Goal: Task Accomplishment & Management: Use online tool/utility

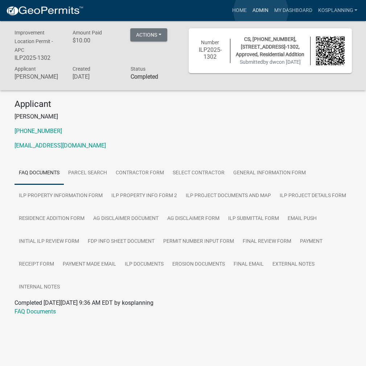
click at [261, 11] on link "Admin" at bounding box center [260, 11] width 22 height 14
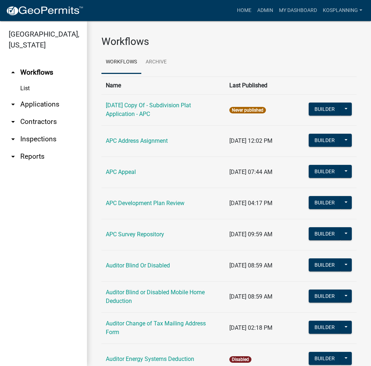
click at [49, 103] on link "arrow_drop_down Applications" at bounding box center [43, 104] width 87 height 17
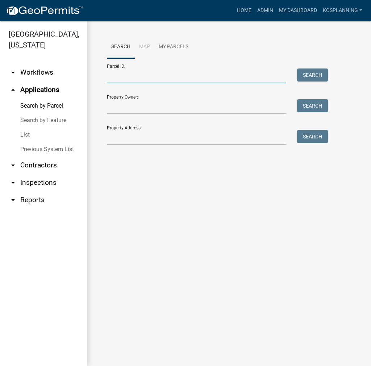
click at [111, 74] on input "Parcel ID:" at bounding box center [196, 76] width 179 height 15
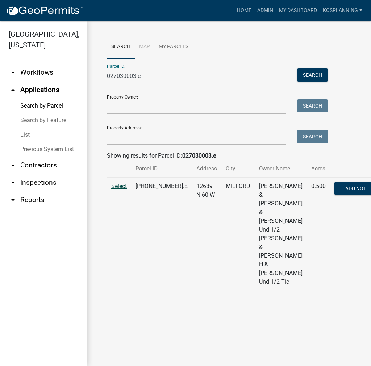
type input "027030003.e"
click at [118, 190] on span "Select" at bounding box center [119, 186] width 16 height 7
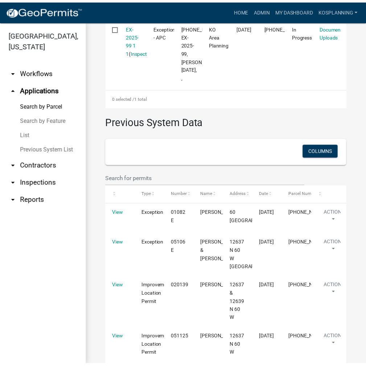
scroll to position [354, 0]
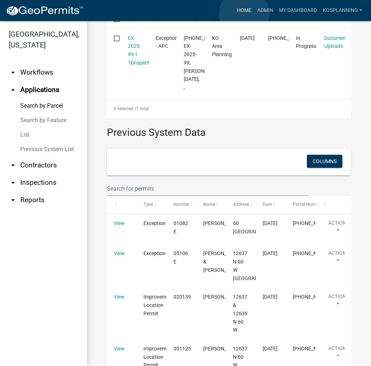
click at [244, 14] on link "Home" at bounding box center [244, 11] width 20 height 14
